Goal: Task Accomplishment & Management: Manage account settings

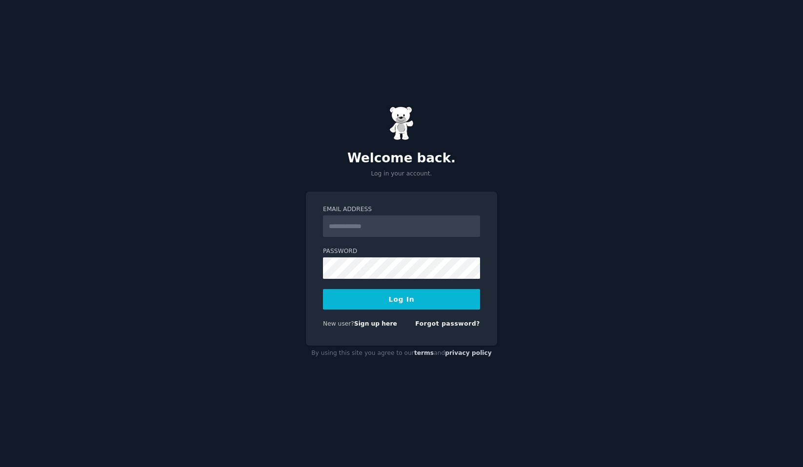
click at [369, 227] on input "Email Address" at bounding box center [401, 226] width 157 height 21
click at [392, 235] on input "**********" at bounding box center [401, 226] width 157 height 21
type input "**********"
click at [415, 301] on button "Log In" at bounding box center [401, 299] width 157 height 20
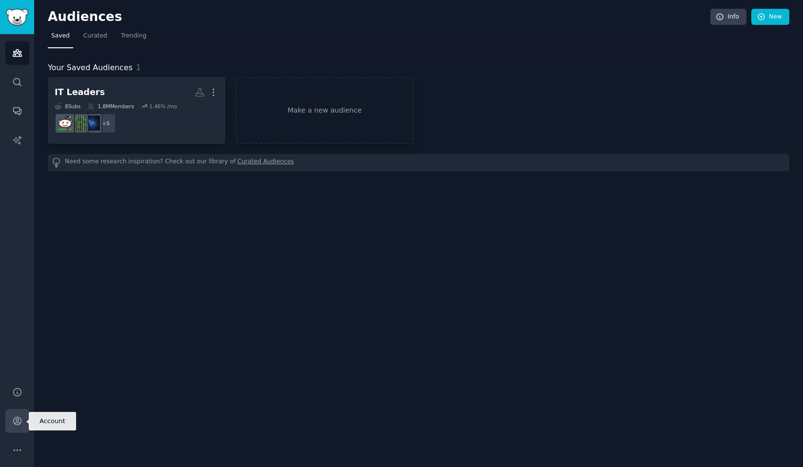
click at [19, 419] on icon "Sidebar" at bounding box center [17, 421] width 10 height 10
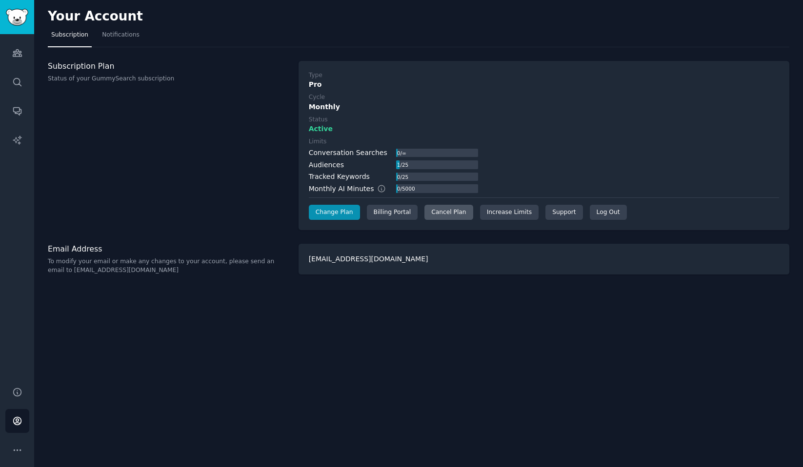
click at [450, 209] on div "Cancel Plan" at bounding box center [449, 213] width 48 height 16
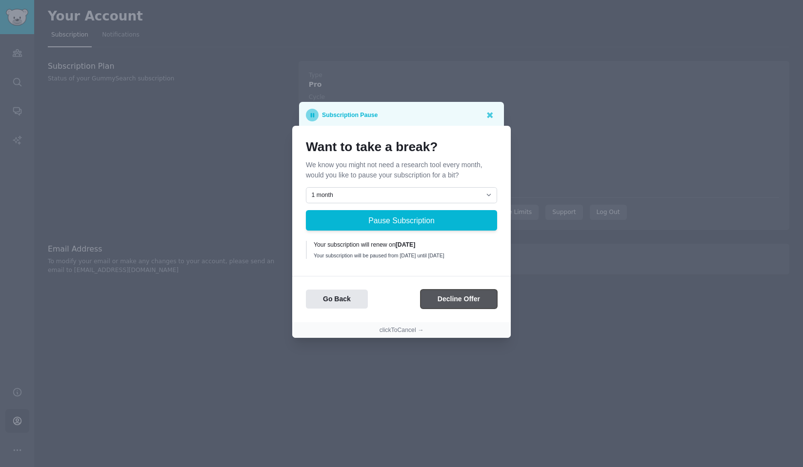
click at [460, 302] on button "Decline Offer" at bounding box center [459, 299] width 77 height 19
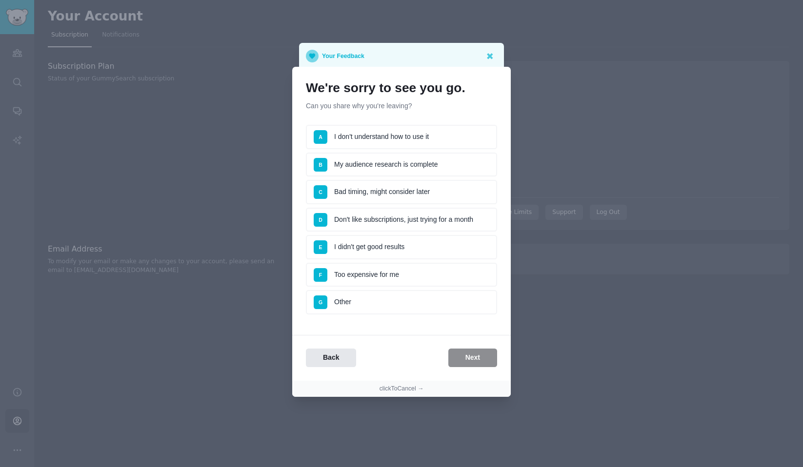
click at [436, 276] on li "F Too expensive for me" at bounding box center [401, 275] width 191 height 24
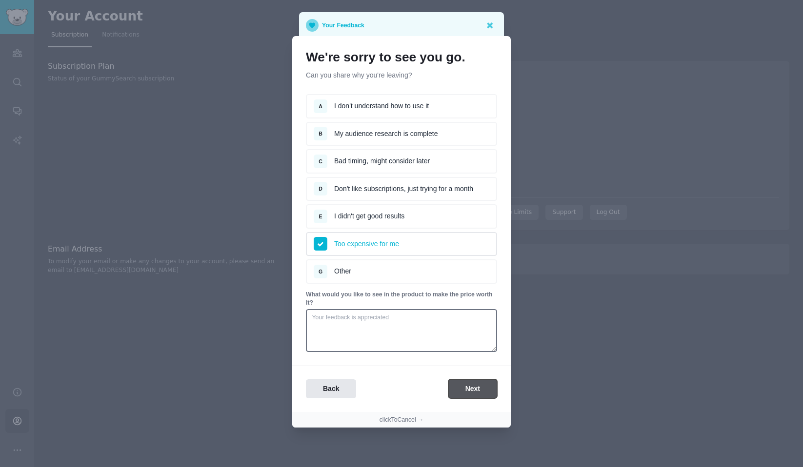
click at [474, 386] on button "Next" at bounding box center [472, 389] width 49 height 19
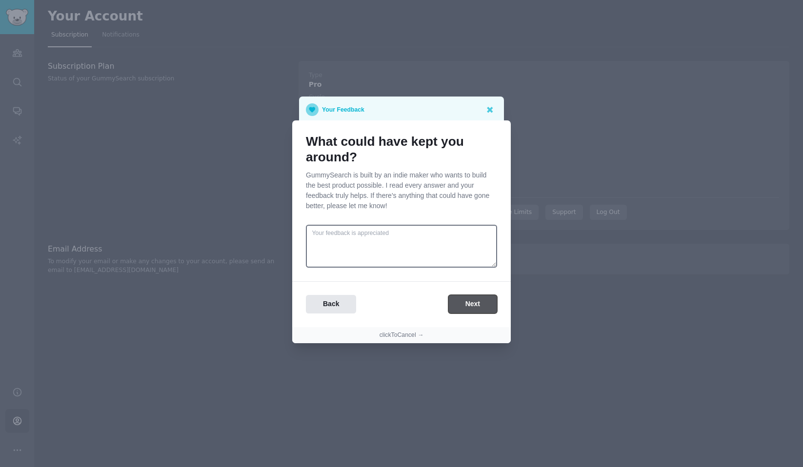
click at [467, 310] on button "Next" at bounding box center [472, 304] width 49 height 19
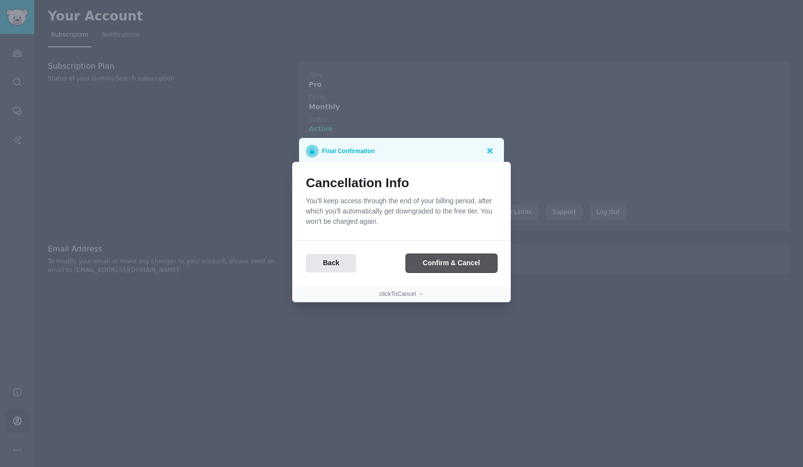
click at [461, 269] on button "Confirm & Cancel" at bounding box center [451, 263] width 91 height 19
